Goal: Transaction & Acquisition: Purchase product/service

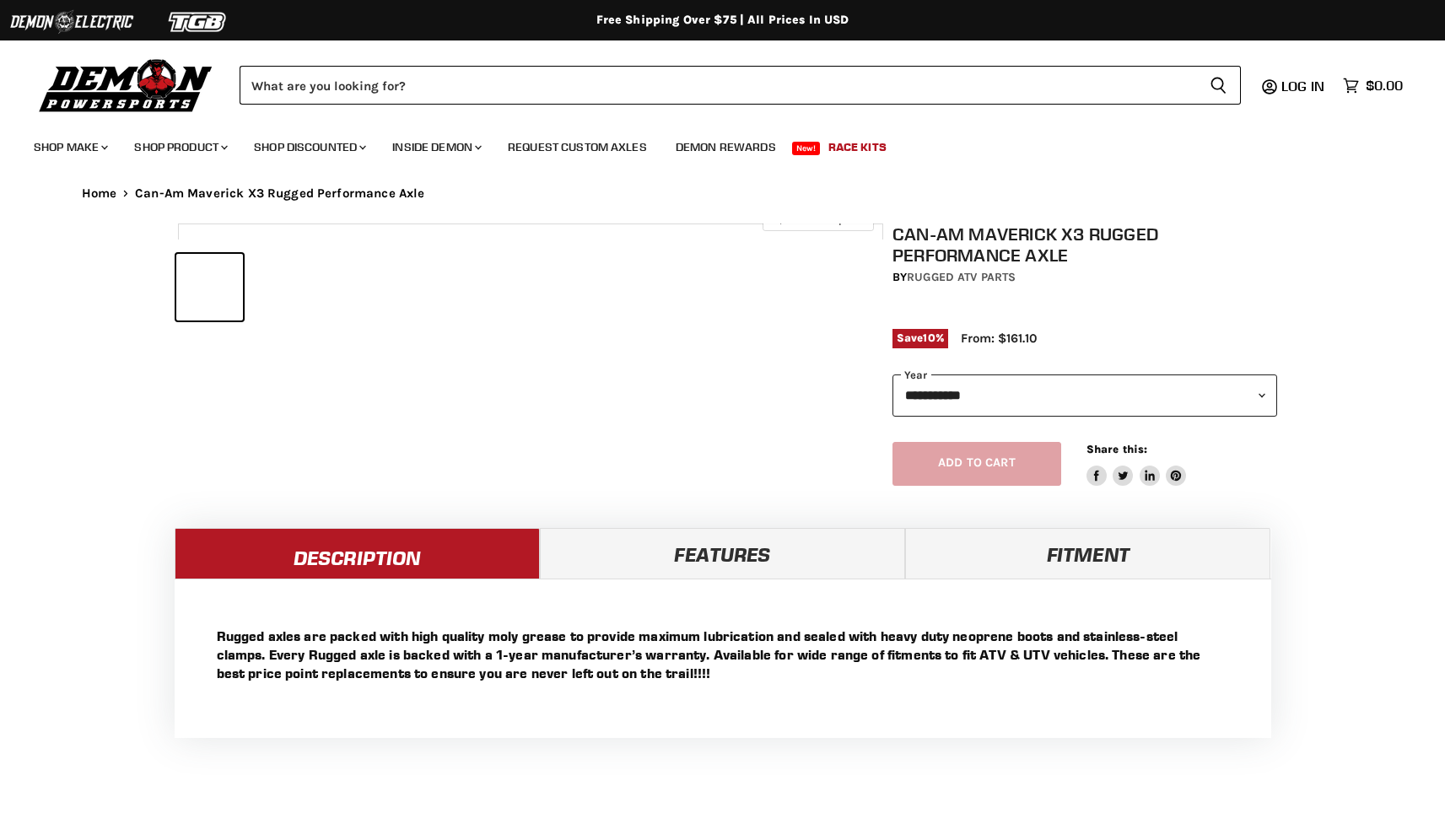
select select "******"
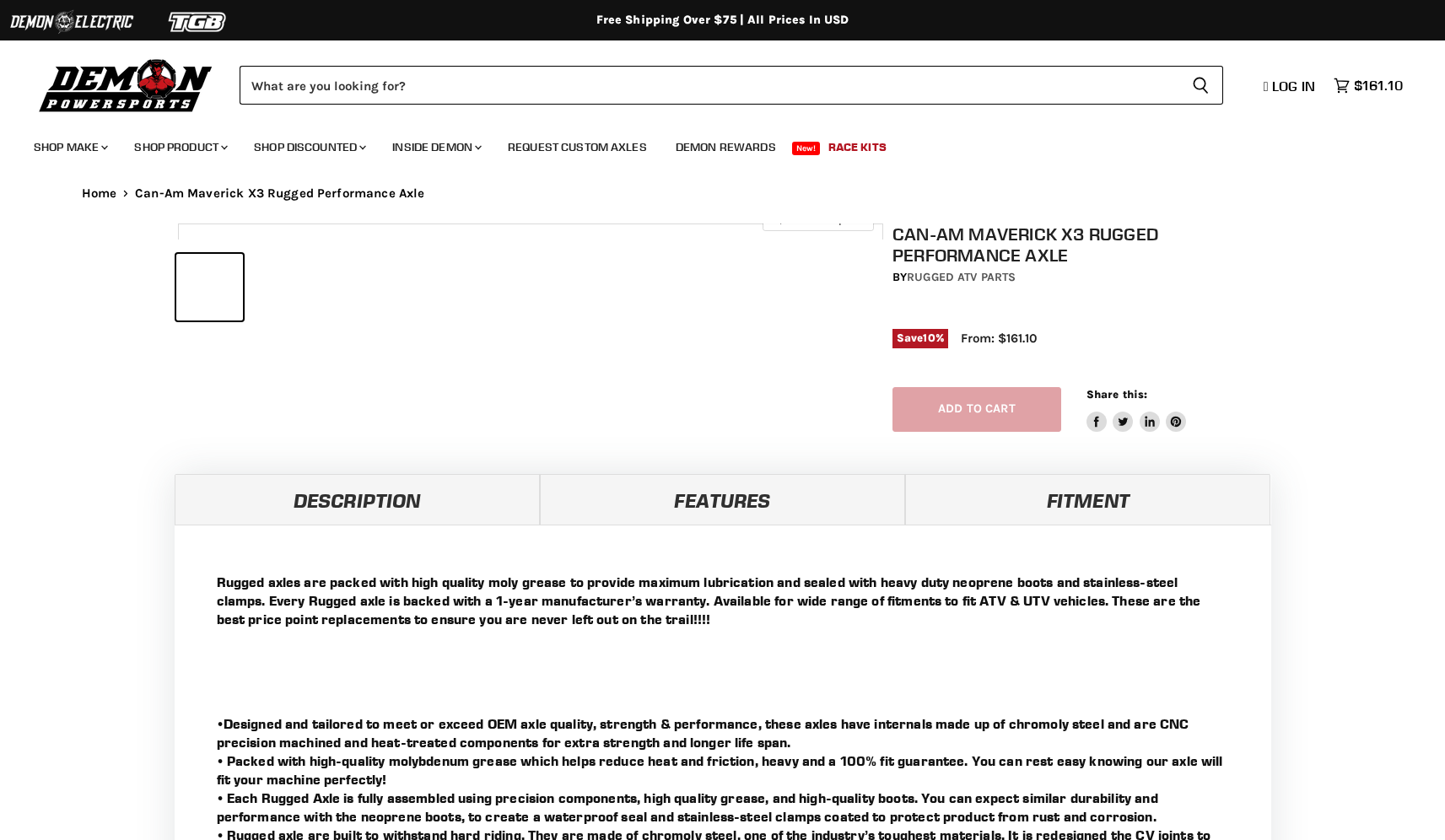
select select "******"
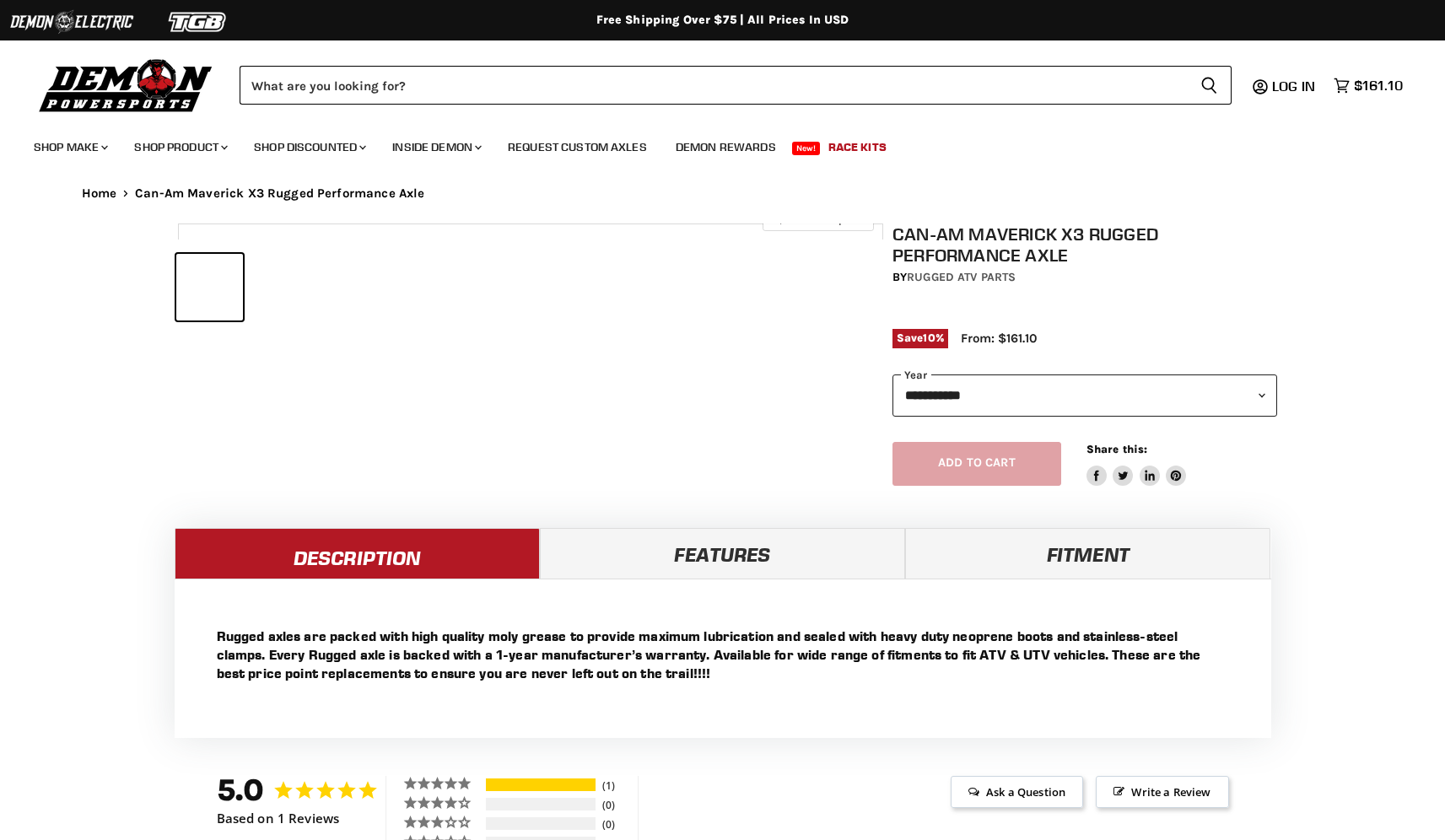
select select "******"
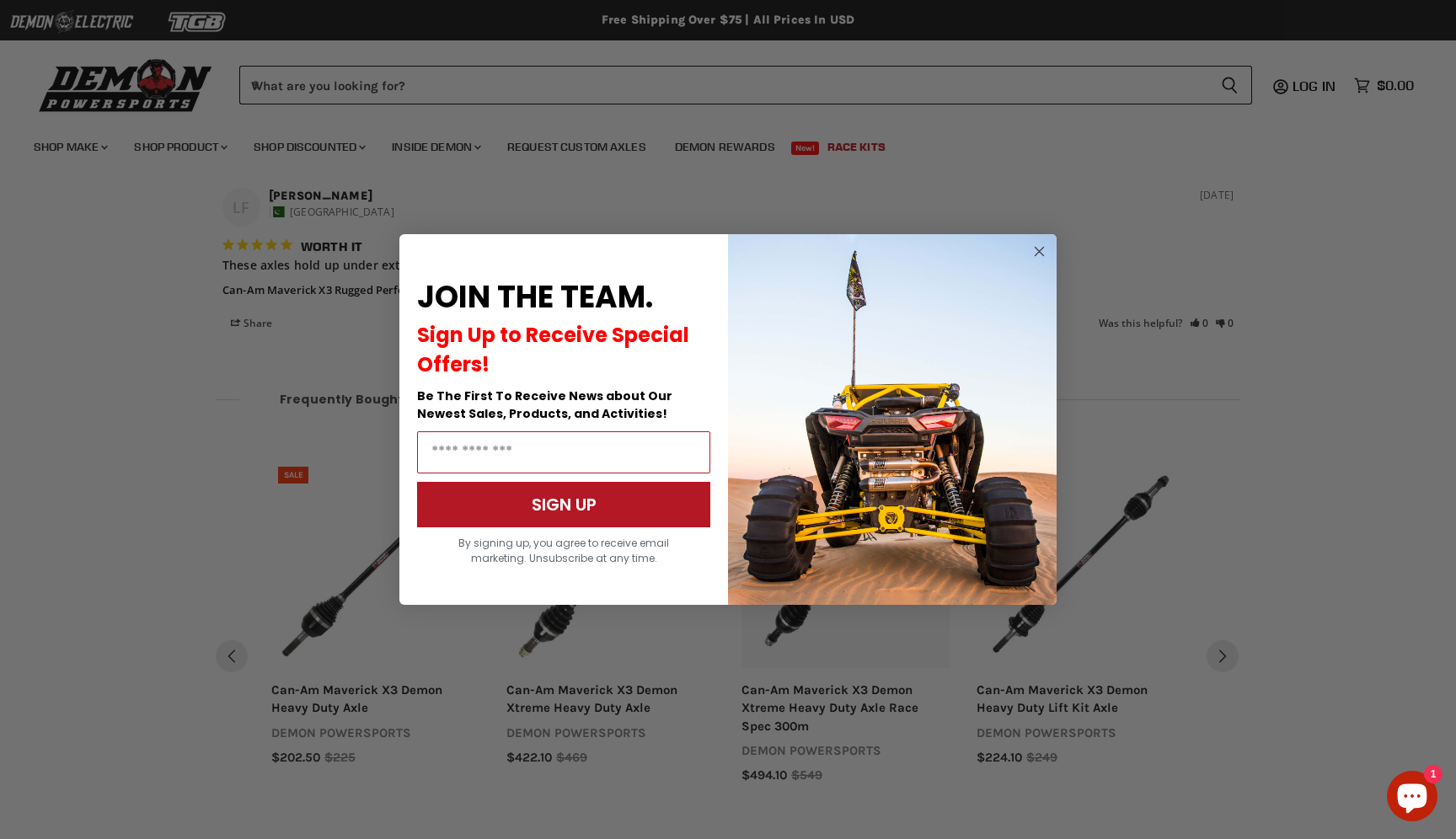
scroll to position [1309, 0]
